Goal: Information Seeking & Learning: Learn about a topic

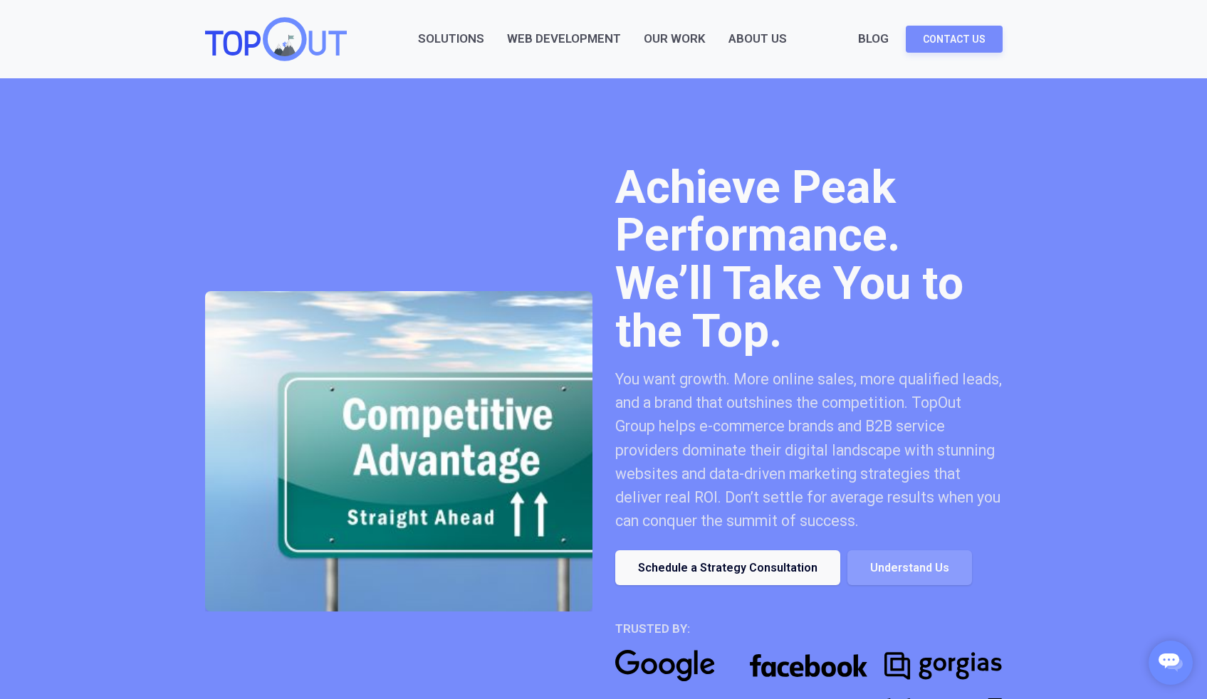
click at [792, 234] on h1 "Achieve Peak Performance. We’ll Take You to the Top." at bounding box center [808, 260] width 387 height 192
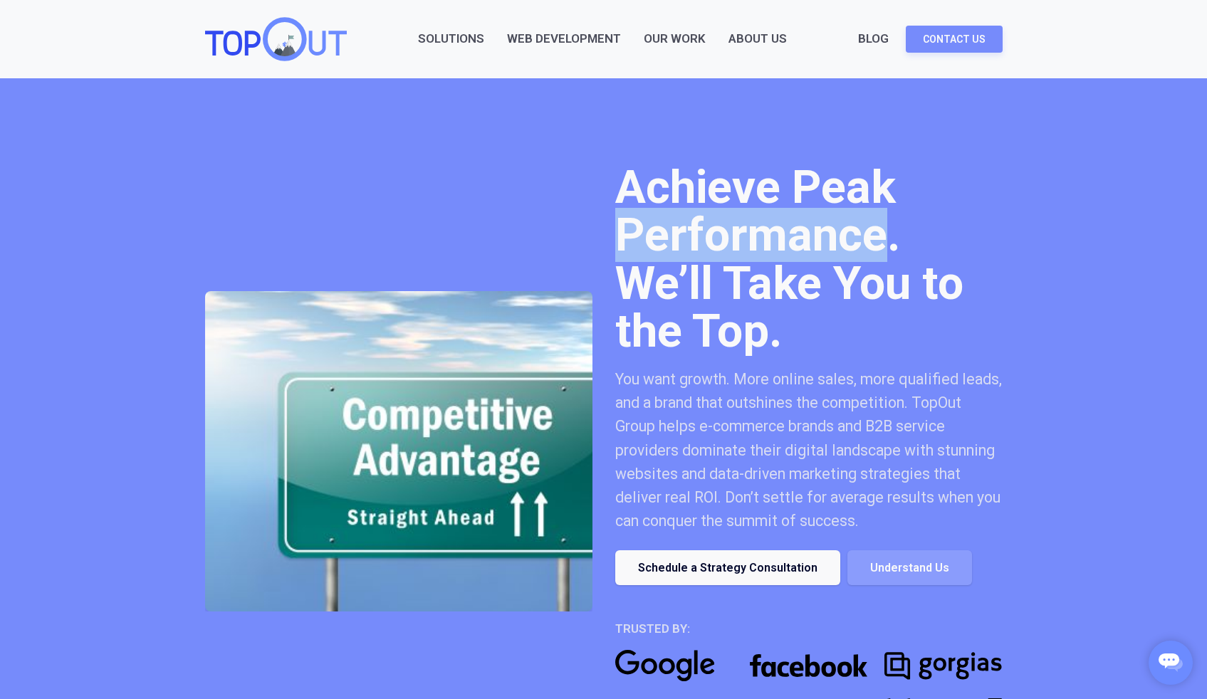
click at [792, 234] on h1 "Achieve Peak Performance. We’ll Take You to the Top." at bounding box center [808, 260] width 387 height 192
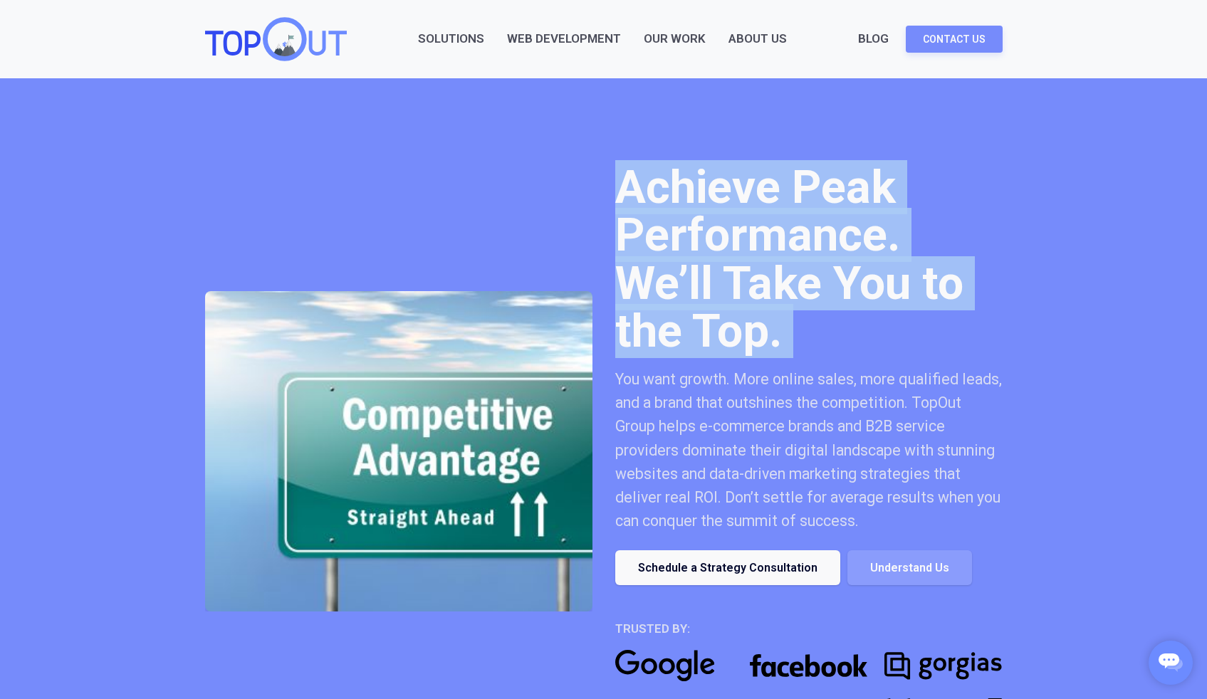
click at [792, 234] on h1 "Achieve Peak Performance. We’ll Take You to the Top." at bounding box center [808, 260] width 387 height 192
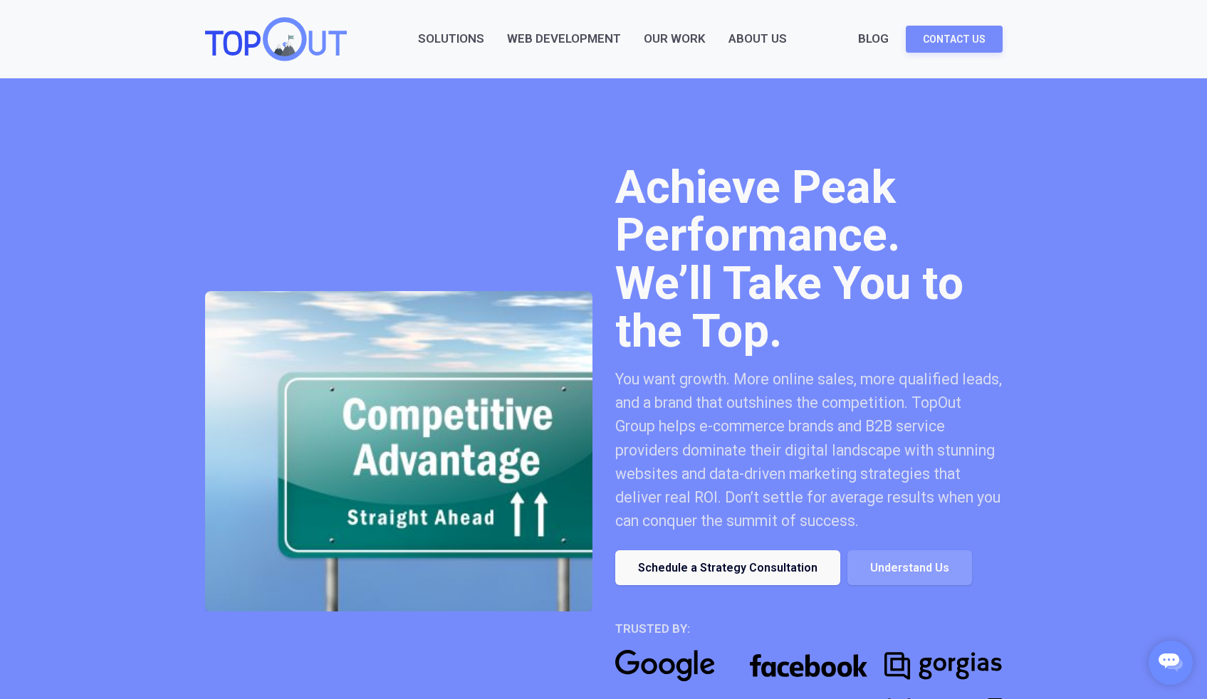
click at [739, 189] on h1 "Achieve Peak Performance. We’ll Take You to the Top." at bounding box center [808, 260] width 387 height 192
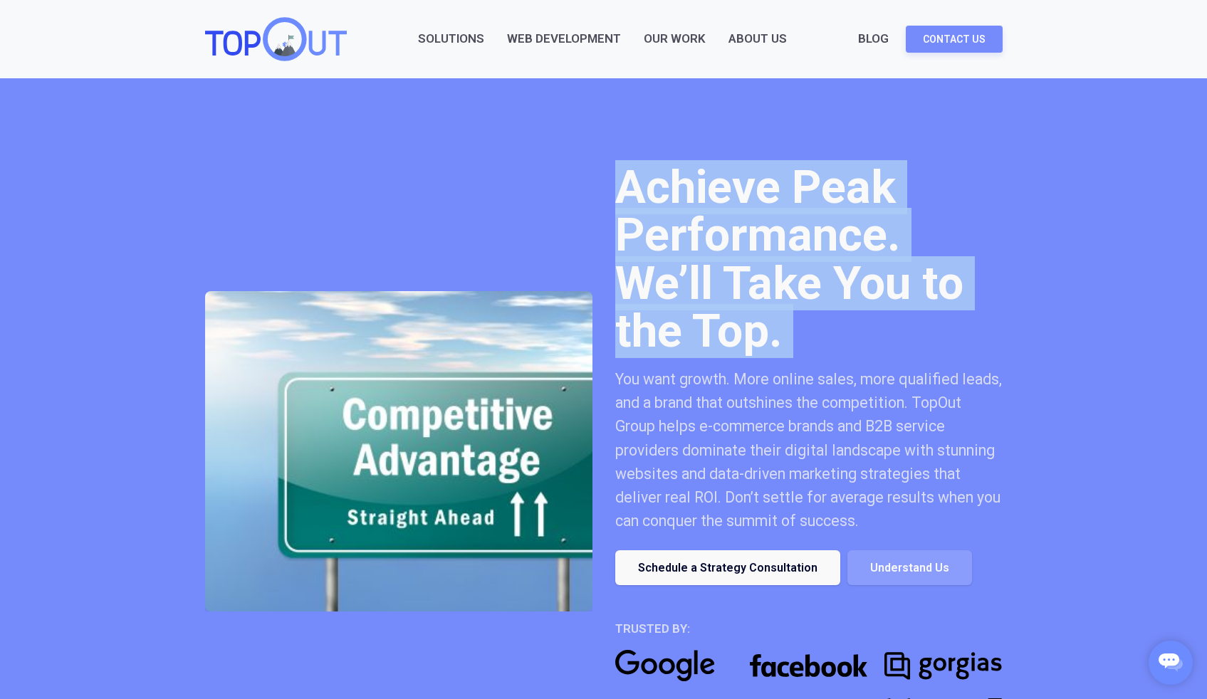
click at [739, 189] on h1 "Achieve Peak Performance. We’ll Take You to the Top." at bounding box center [808, 260] width 387 height 192
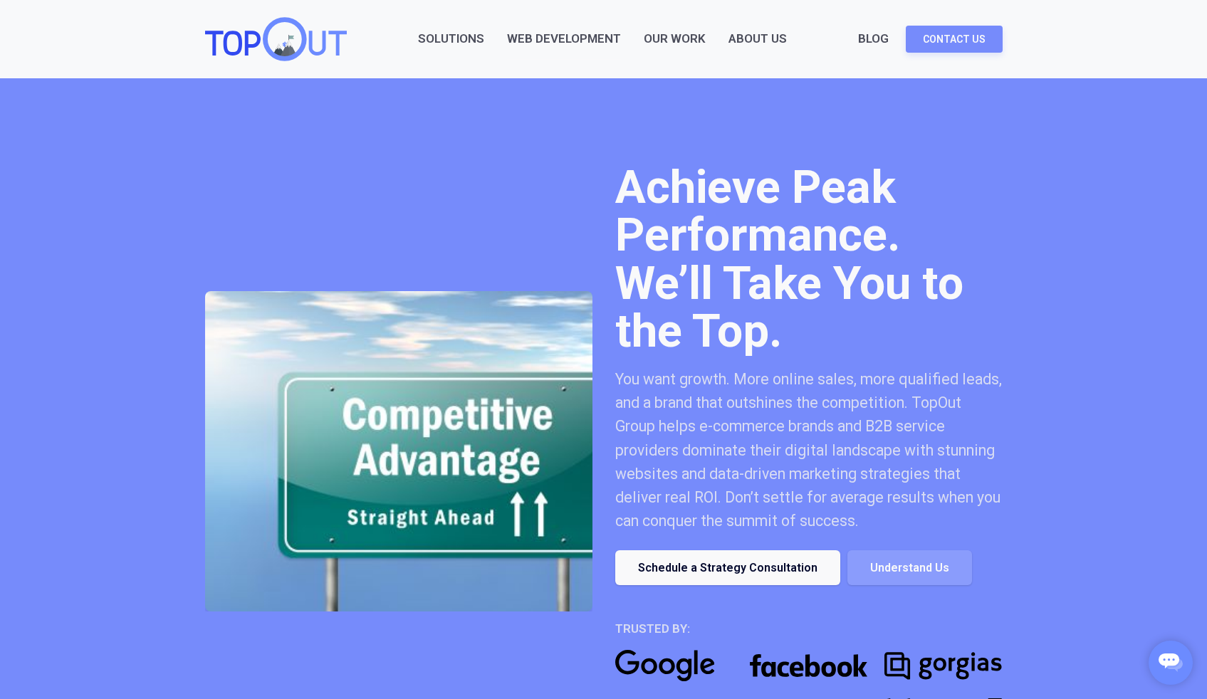
click at [598, 41] on link "Web Development" at bounding box center [564, 38] width 114 height 19
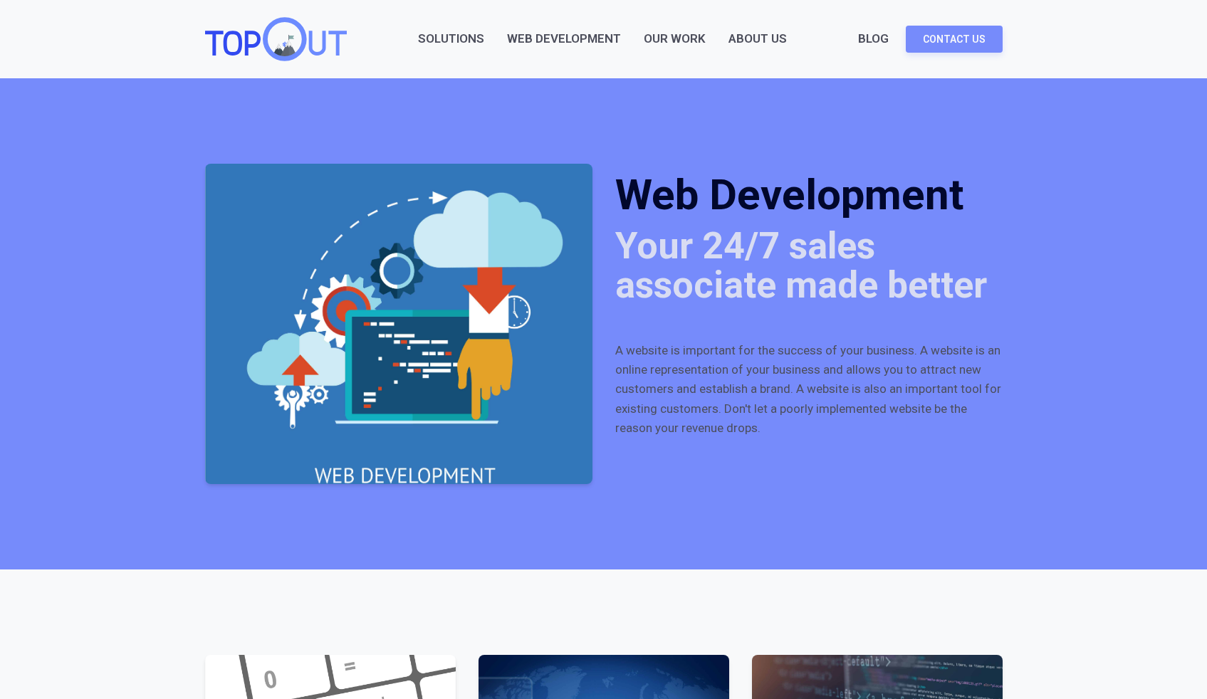
click at [732, 257] on div "Your 24/7 sales associate made better" at bounding box center [808, 266] width 387 height 78
click at [731, 230] on div "Your 24/7 sales associate made better" at bounding box center [808, 266] width 387 height 78
click at [551, 34] on link "Web Development" at bounding box center [564, 38] width 114 height 19
